Goal: Task Accomplishment & Management: Manage account settings

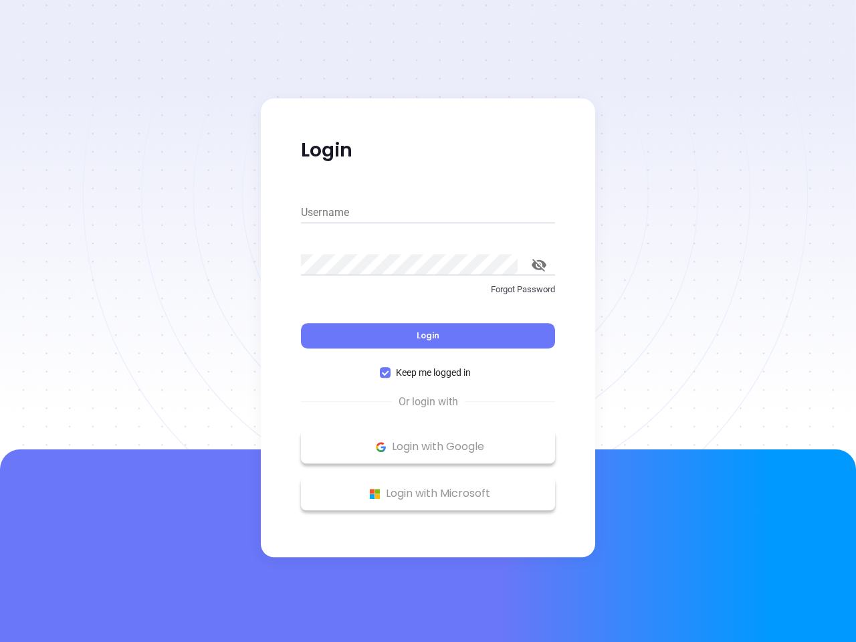
click at [428, 321] on div "Login" at bounding box center [428, 327] width 254 height 41
click at [428, 213] on input "Username" at bounding box center [428, 212] width 254 height 21
click at [539, 265] on icon "toggle password visibility" at bounding box center [539, 265] width 15 height 13
click at [428, 336] on span "Login" at bounding box center [428, 335] width 23 height 11
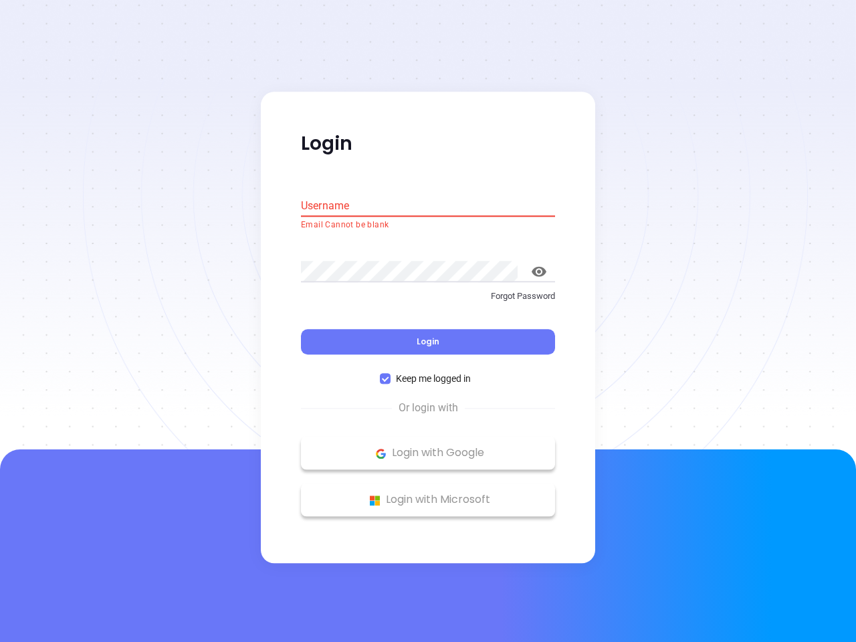
click at [428, 373] on span "Keep me logged in" at bounding box center [434, 379] width 86 height 15
click at [391, 374] on input "Keep me logged in" at bounding box center [385, 379] width 11 height 11
checkbox input "false"
click at [428, 447] on p "Login with Google" at bounding box center [428, 454] width 241 height 20
click at [428, 494] on p "Login with Microsoft" at bounding box center [428, 500] width 241 height 20
